Goal: Navigation & Orientation: Go to known website

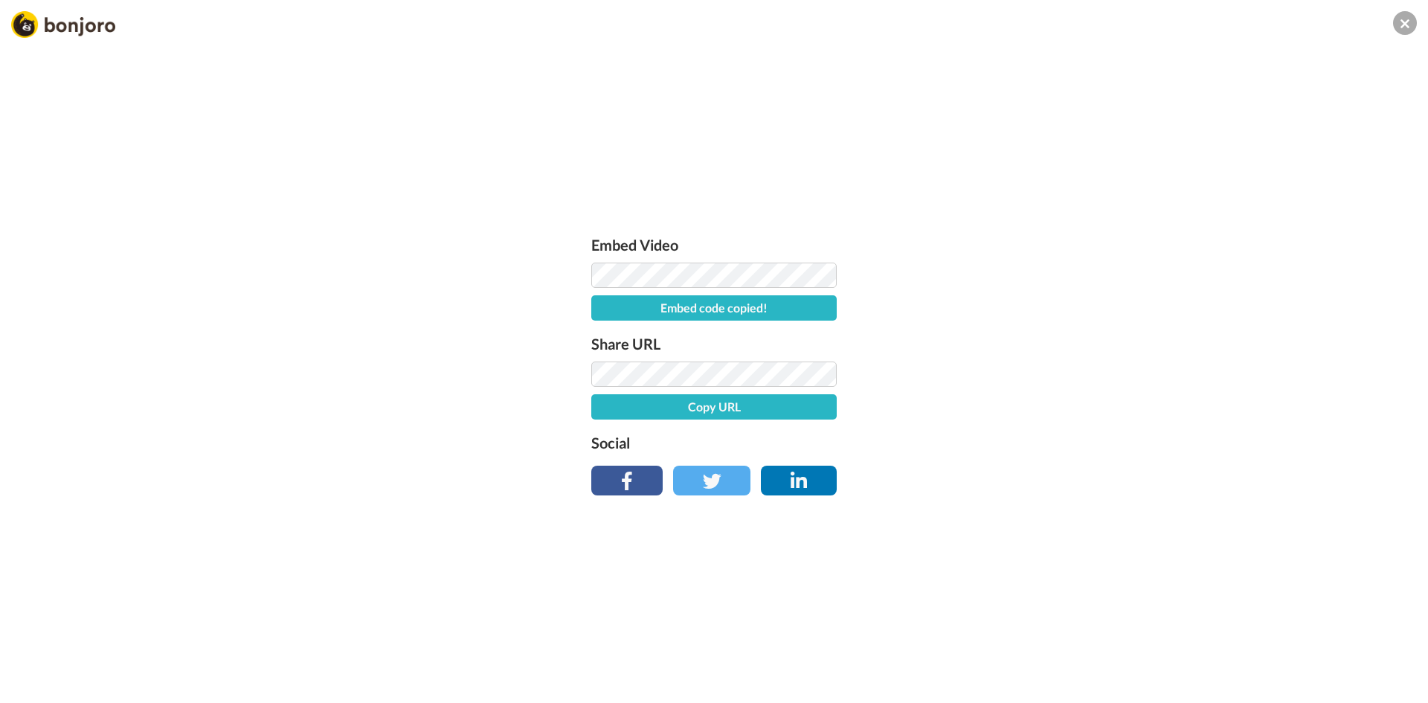
drag, startPoint x: 252, startPoint y: 129, endPoint x: 322, endPoint y: 0, distance: 147.1
click at [254, 129] on div "Embed Video Embed code copied! Share URL Copy URL Social" at bounding box center [714, 431] width 1428 height 703
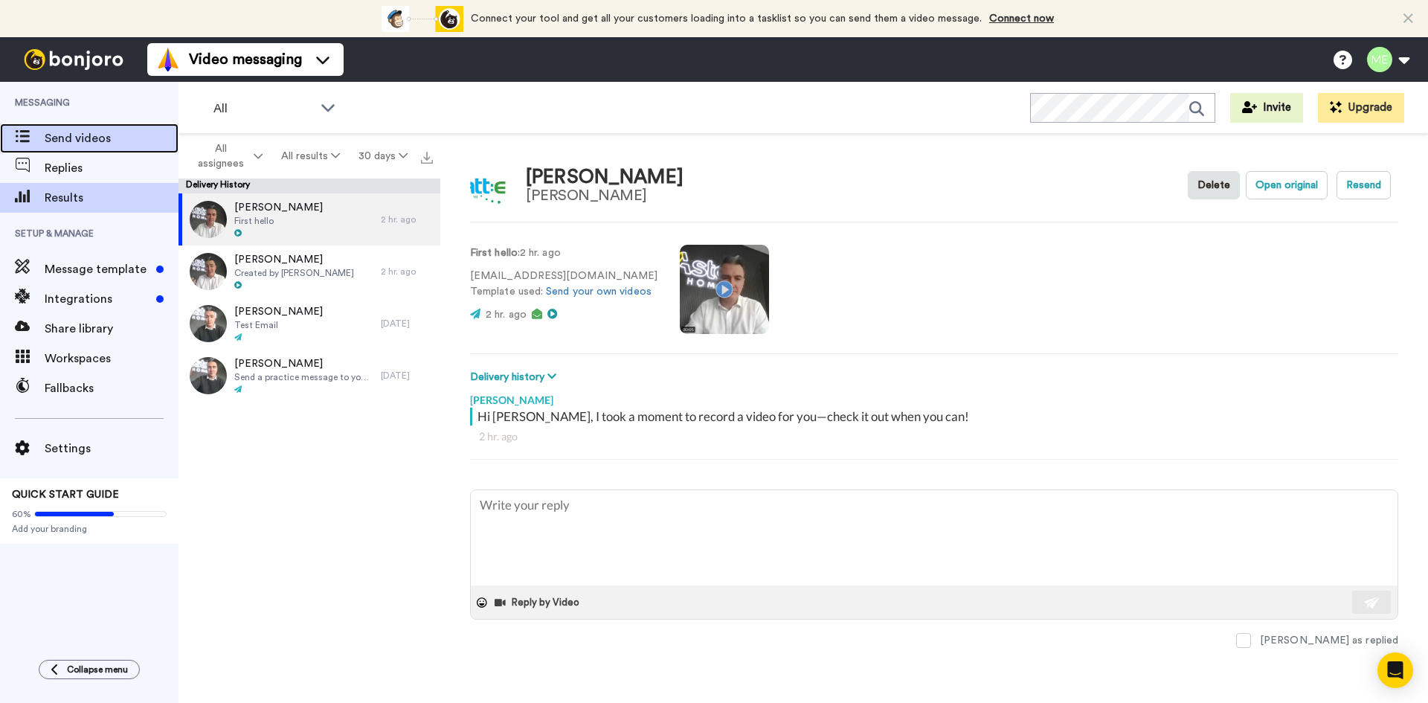
click at [76, 139] on span "Send videos" at bounding box center [112, 138] width 134 height 18
